Goal: Find specific page/section: Find specific page/section

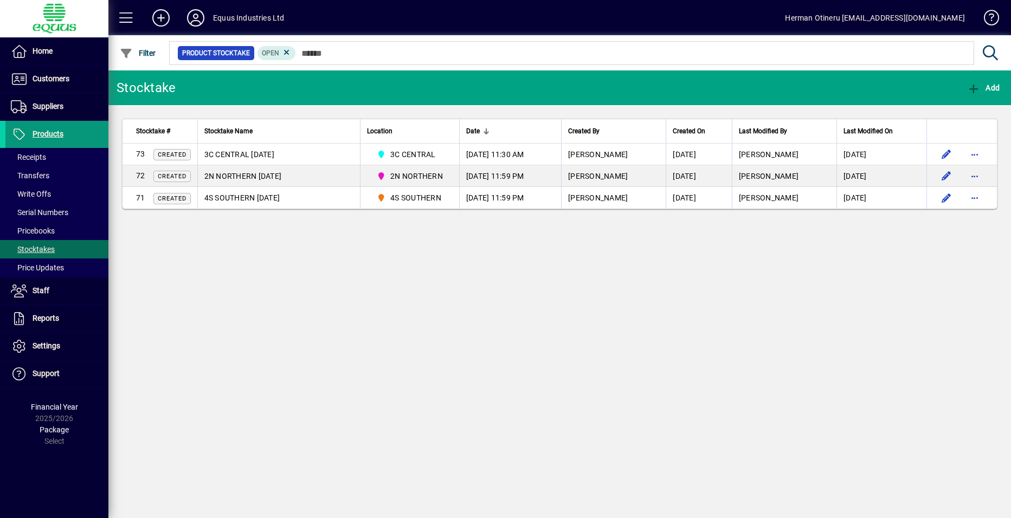
click at [56, 135] on span "Products" at bounding box center [48, 133] width 31 height 9
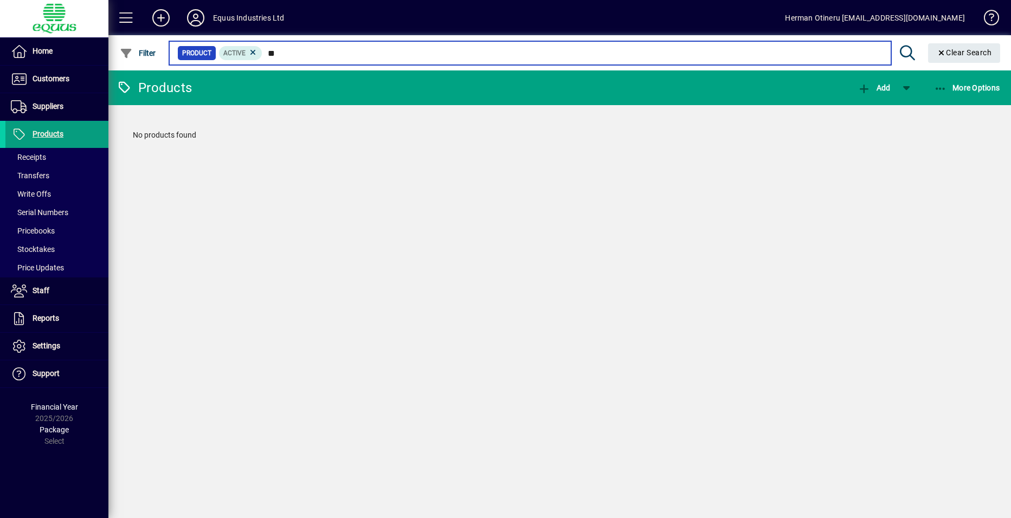
type input "*"
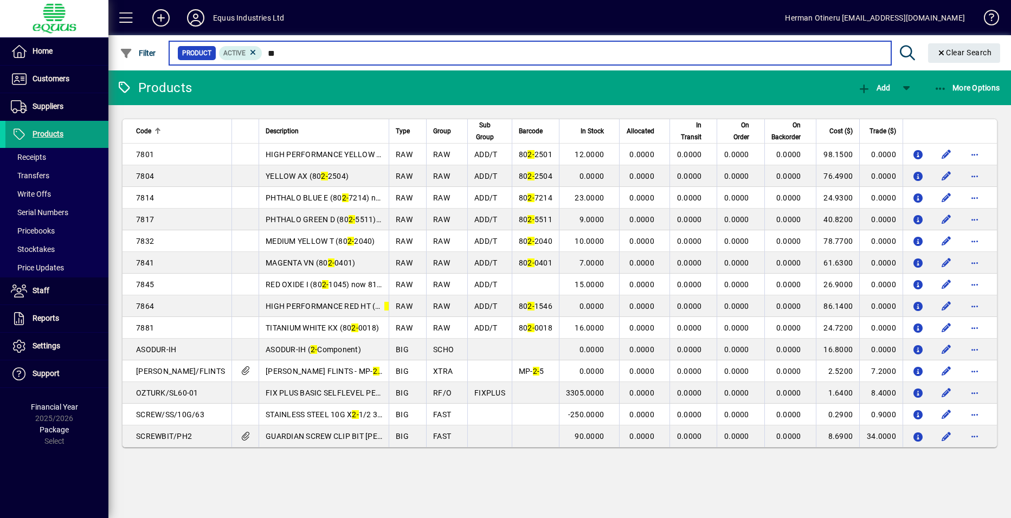
type input "*"
